Goal: Information Seeking & Learning: Learn about a topic

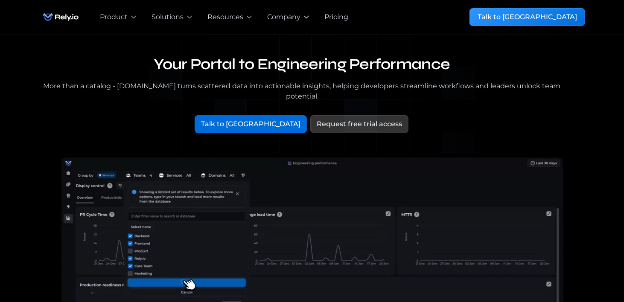
click at [292, 17] on div "Company" at bounding box center [283, 17] width 33 height 10
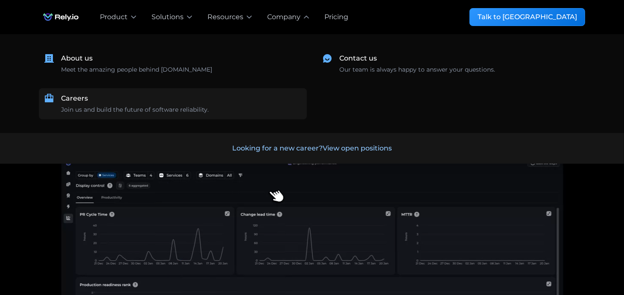
click at [81, 104] on div "Careers Join us and build the future of software reliability." at bounding box center [181, 104] width 241 height 21
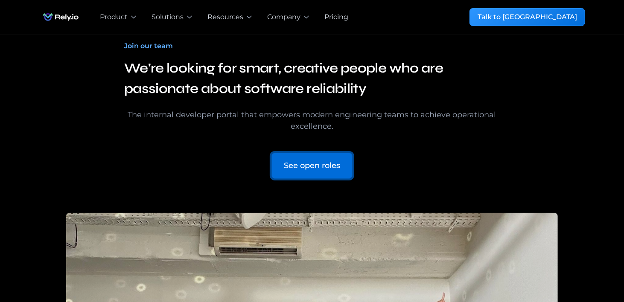
click at [312, 161] on div "See open roles" at bounding box center [312, 166] width 56 height 12
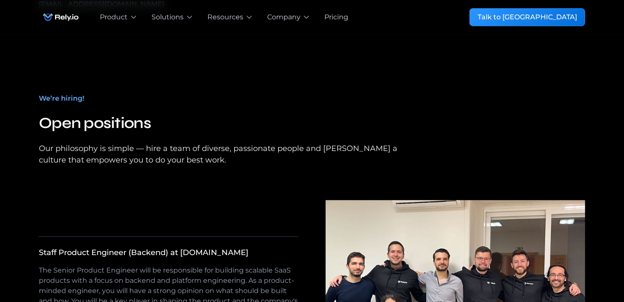
scroll to position [1413, 0]
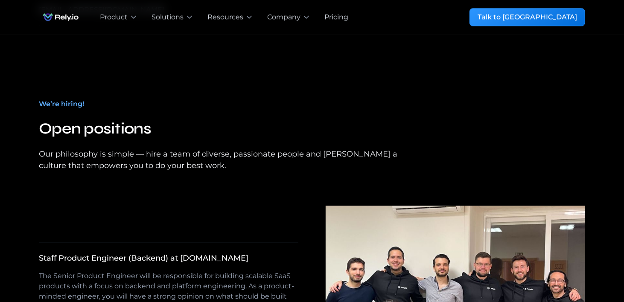
click at [69, 99] on div "We’re hiring!" at bounding box center [61, 104] width 45 height 10
click at [96, 149] on div "Our philosophy is simple — hire a team of diverse, passionate people and [PERSO…" at bounding box center [227, 160] width 376 height 23
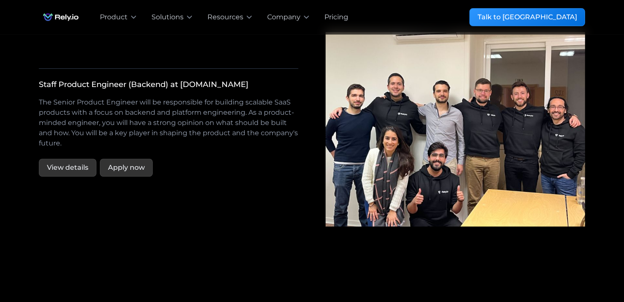
scroll to position [1590, 0]
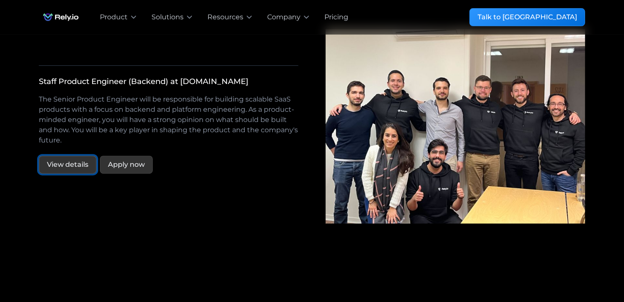
click at [78, 156] on link "View details" at bounding box center [68, 165] width 58 height 18
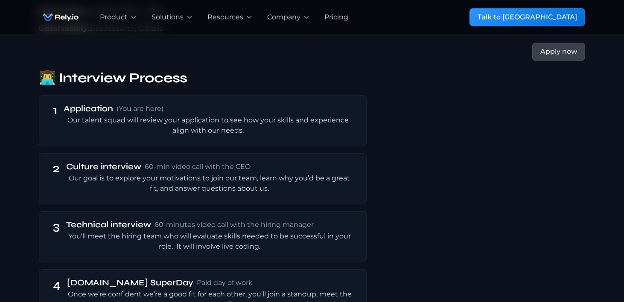
scroll to position [1485, 0]
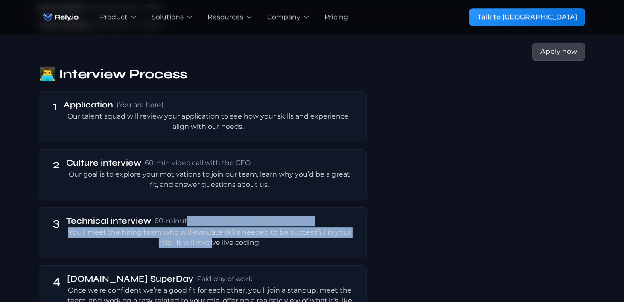
drag, startPoint x: 0, startPoint y: 0, endPoint x: 214, endPoint y: 216, distance: 304.3
click at [214, 216] on div "3 Technical interview 60-minutes video call with the hiring manager You'll meet…" at bounding box center [203, 233] width 328 height 51
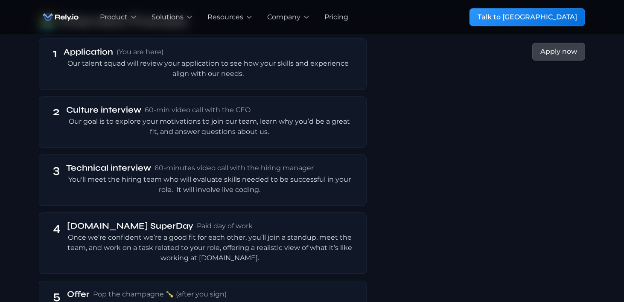
scroll to position [1564, 0]
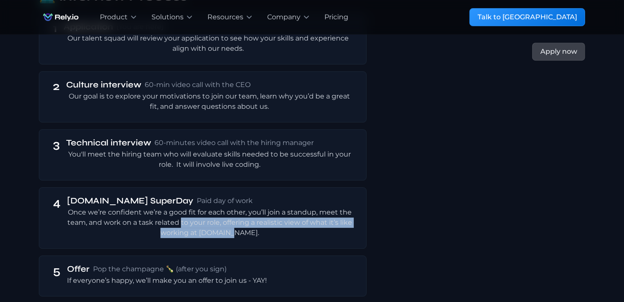
drag, startPoint x: 252, startPoint y: 202, endPoint x: 180, endPoint y: 183, distance: 74.8
click at [180, 187] on div "4 Rely.io SuperDay Paid day of work Once we’re confident we’re a good fit for e…" at bounding box center [203, 217] width 328 height 61
click at [180, 208] on div "Once we’re confident we’re a good fit for each other, you’ll join a standup, me…" at bounding box center [210, 223] width 286 height 31
drag, startPoint x: 180, startPoint y: 183, endPoint x: 235, endPoint y: 202, distance: 58.3
click at [235, 202] on div "4 Rely.io SuperDay Paid day of work Once we’re confident we’re a good fit for e…" at bounding box center [203, 217] width 328 height 61
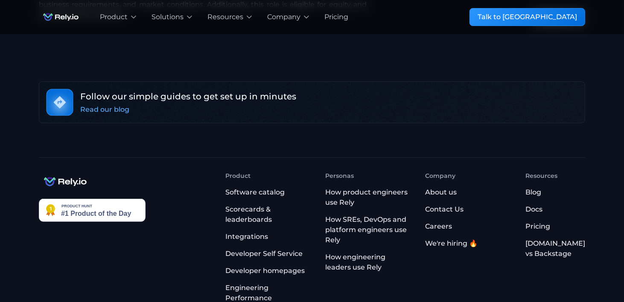
scroll to position [2196, 0]
